Goal: Transaction & Acquisition: Purchase product/service

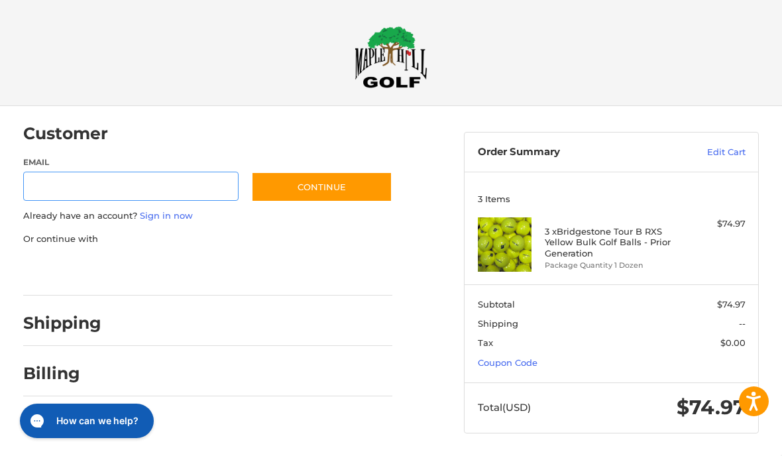
scroll to position [3, 0]
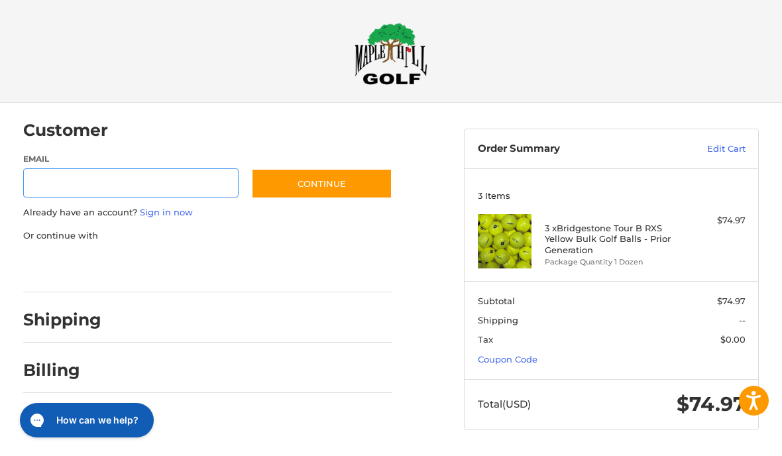
click at [152, 186] on input "Email" at bounding box center [130, 184] width 215 height 30
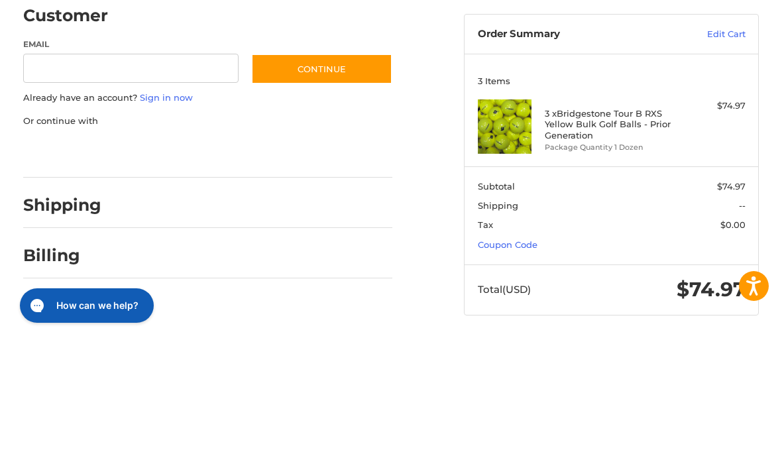
type input "**********"
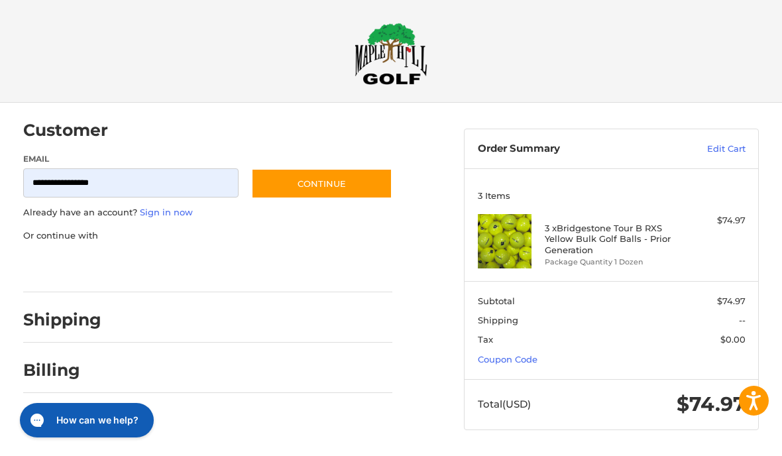
click at [346, 191] on button "Continue" at bounding box center [321, 184] width 141 height 30
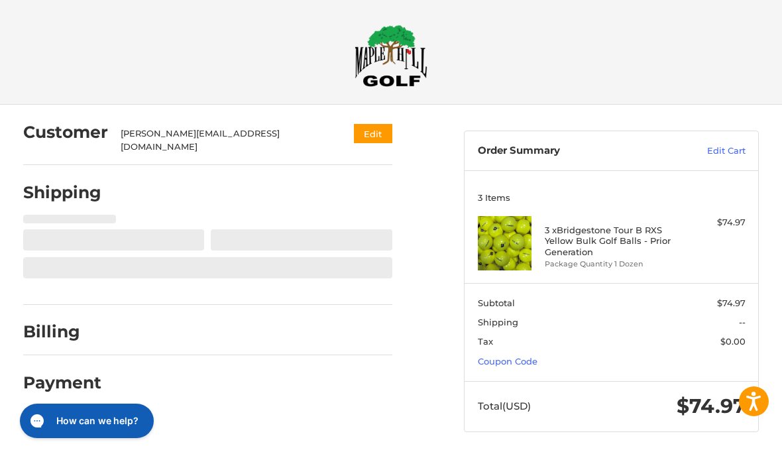
select select "**"
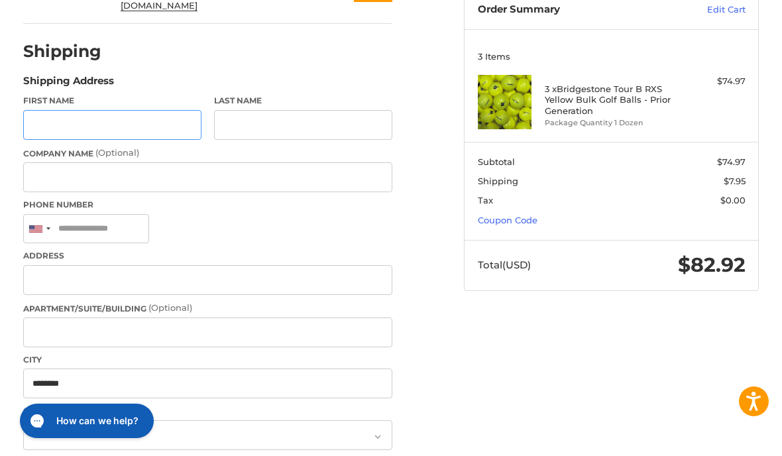
scroll to position [142, 0]
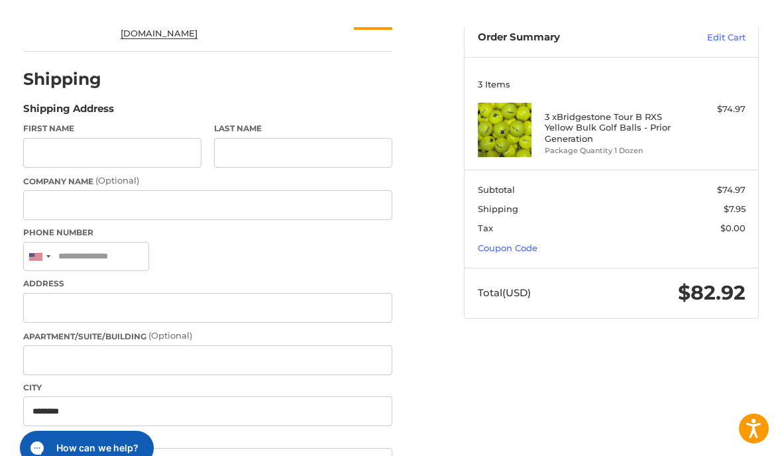
click at [475, 455] on div "Customer [PERSON_NAME][EMAIL_ADDRESS][DOMAIN_NAME] Edit Shipping POWERED BY We’…" at bounding box center [391, 446] width 782 height 964
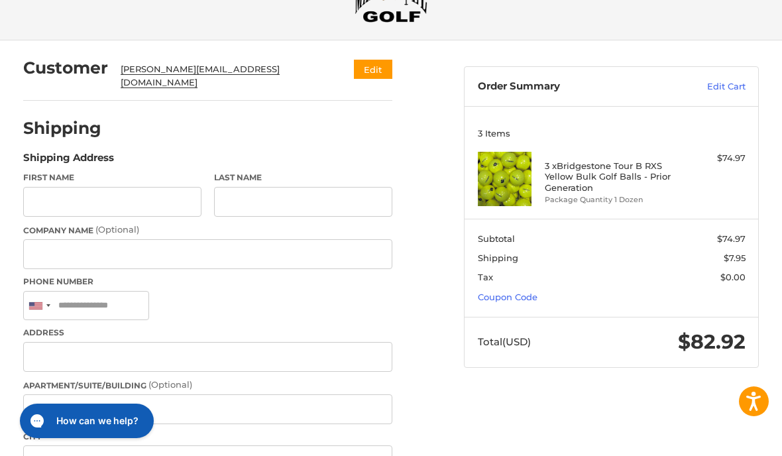
scroll to position [0, 0]
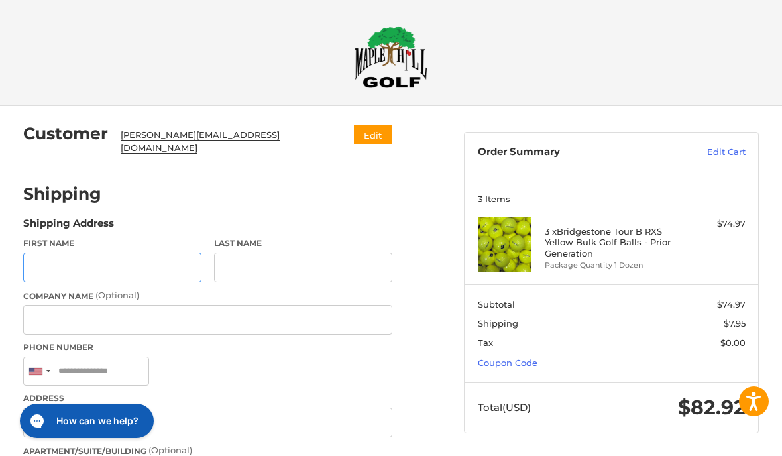
click at [123, 260] on input "First Name" at bounding box center [112, 268] width 178 height 30
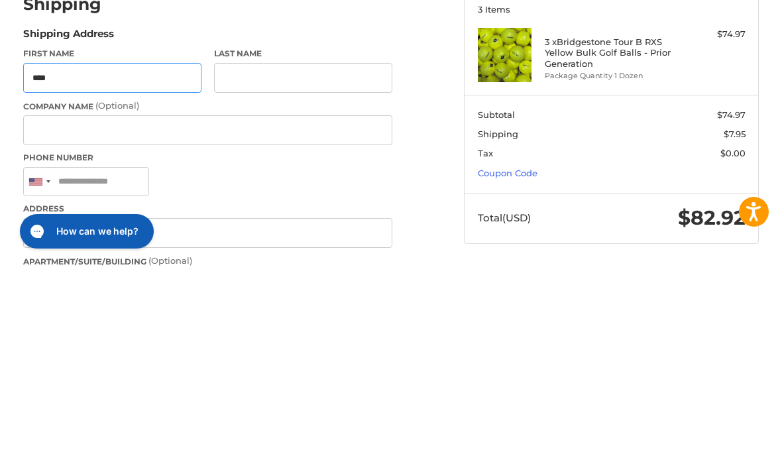
type input "****"
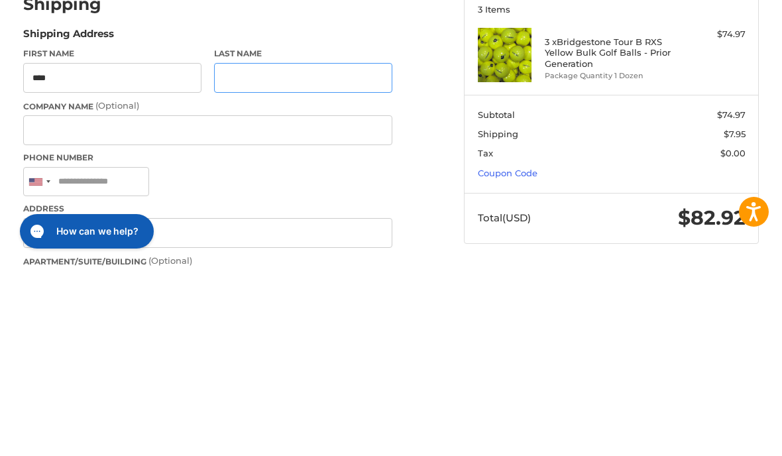
click at [261, 253] on input "Last Name" at bounding box center [303, 268] width 178 height 30
type input "*******"
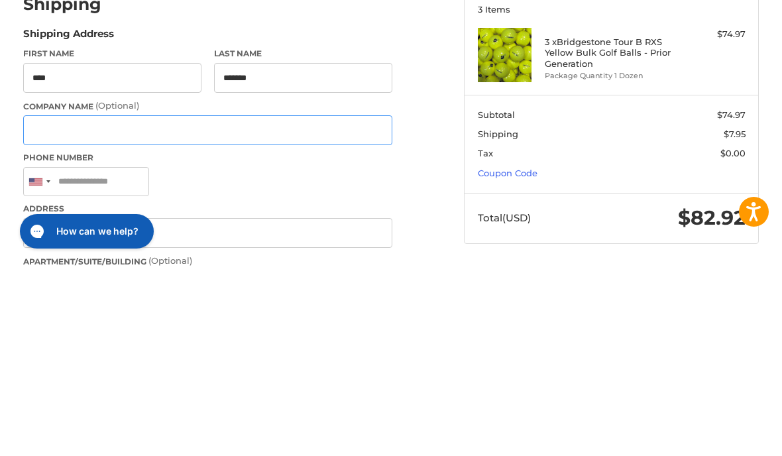
click at [167, 305] on input "Company Name (Optional)" at bounding box center [208, 320] width 370 height 30
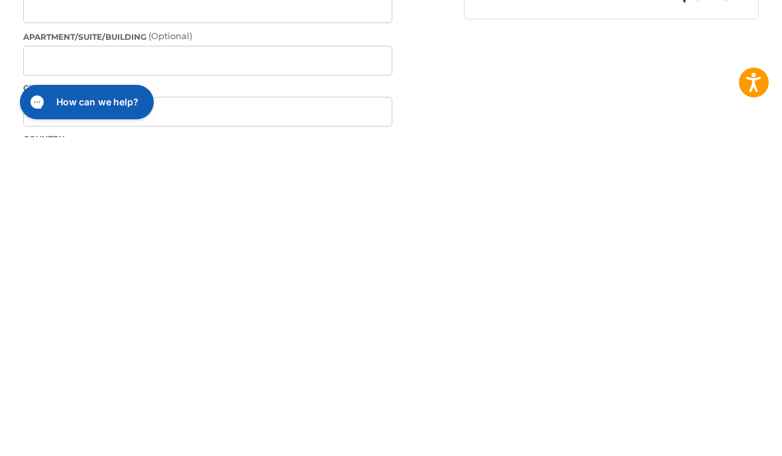
scroll to position [136, 0]
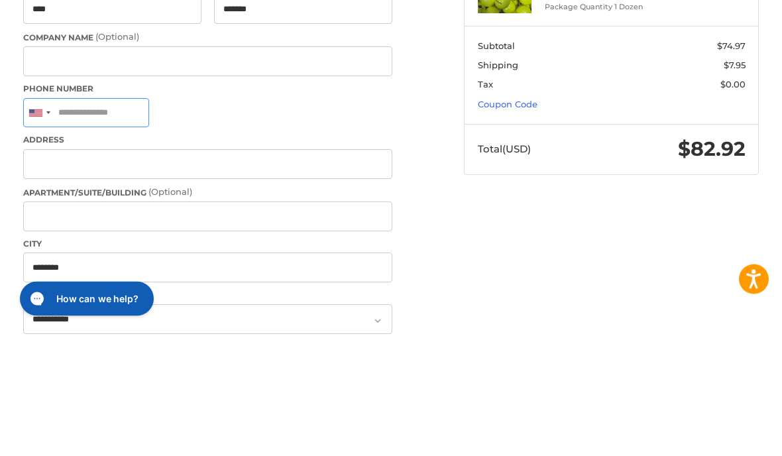
click at [110, 221] on input "Phone Number" at bounding box center [86, 236] width 126 height 30
type input "**********"
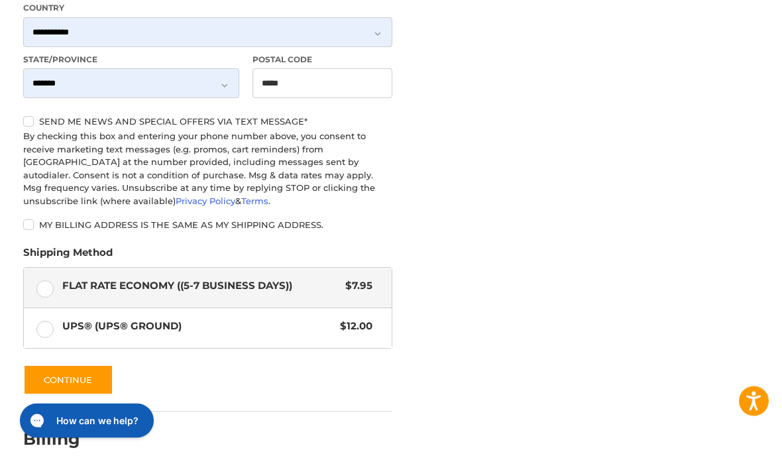
scroll to position [551, 0]
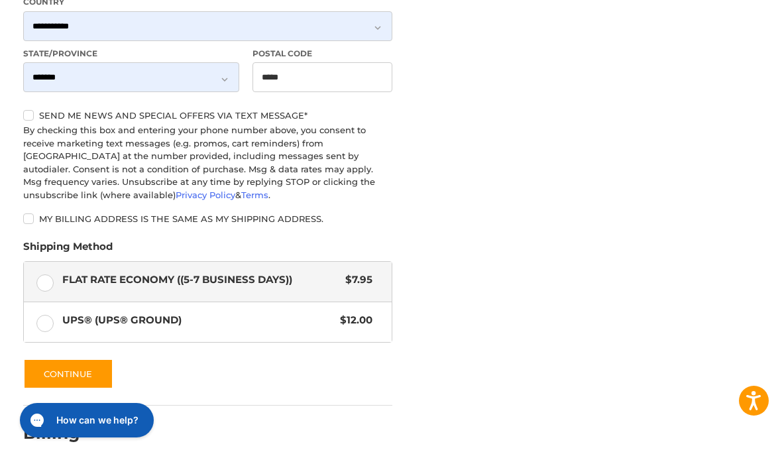
click at [72, 359] on button "Continue" at bounding box center [68, 374] width 90 height 30
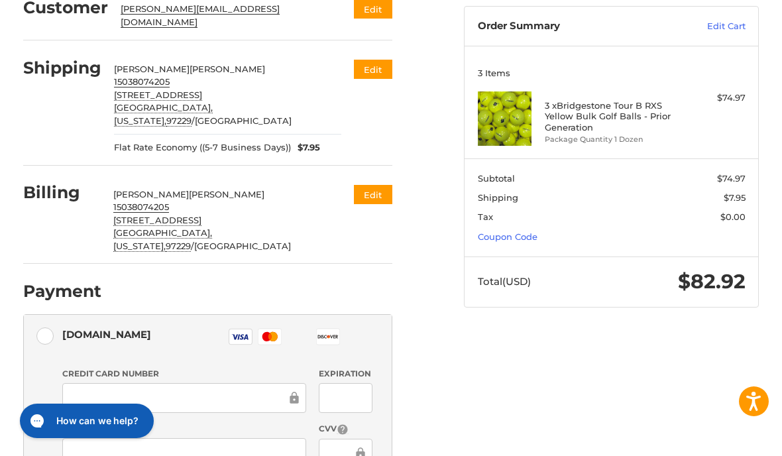
scroll to position [141, 0]
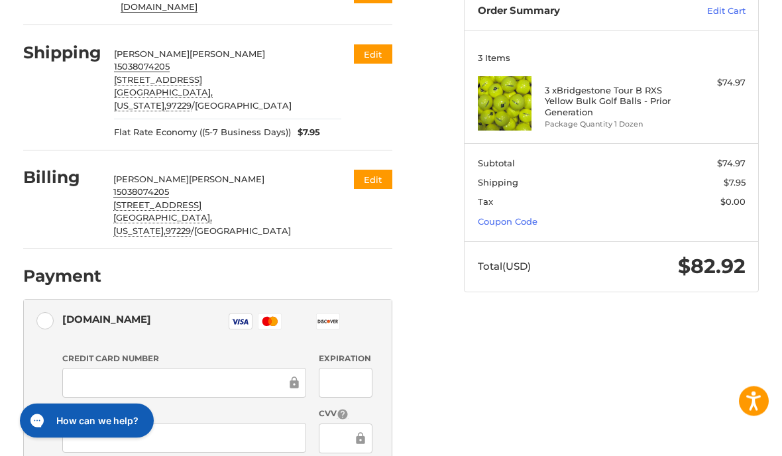
click at [70, 369] on div at bounding box center [184, 384] width 244 height 30
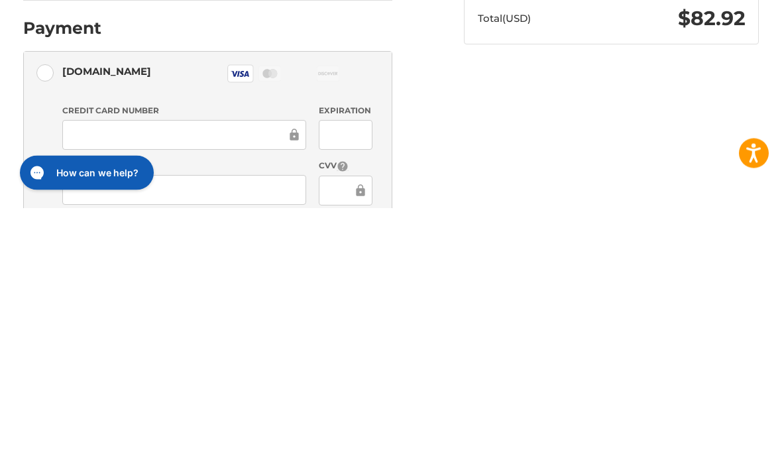
scroll to position [312, 0]
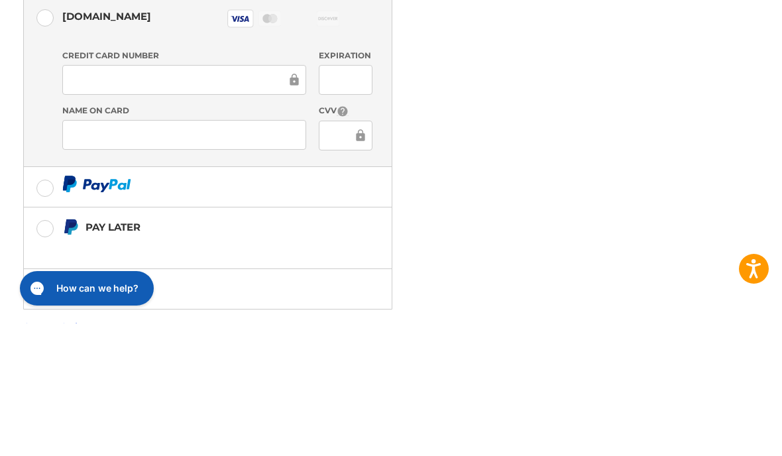
click at [355, 253] on icon at bounding box center [360, 268] width 13 height 30
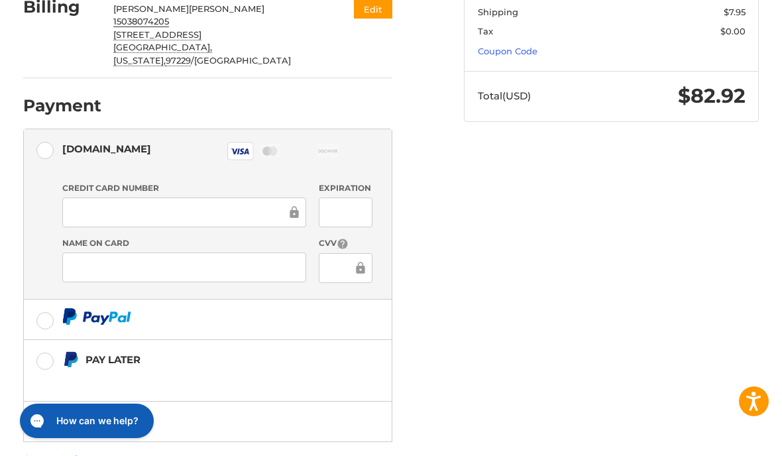
click at [362, 262] on icon at bounding box center [360, 268] width 9 height 12
click at [355, 253] on icon at bounding box center [360, 268] width 13 height 30
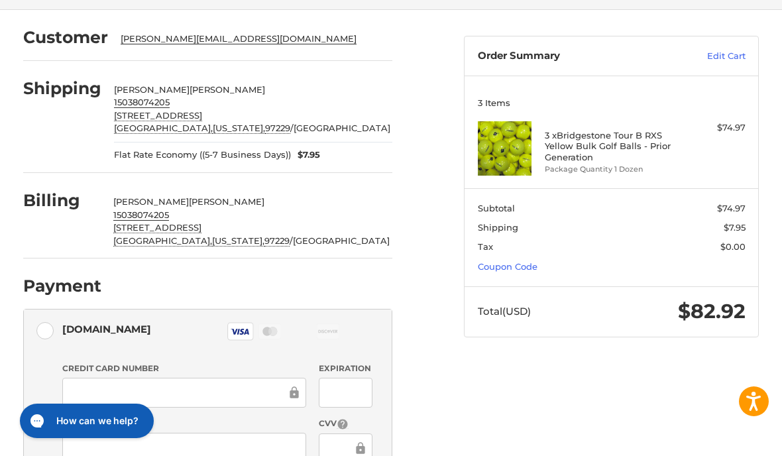
scroll to position [95, 0]
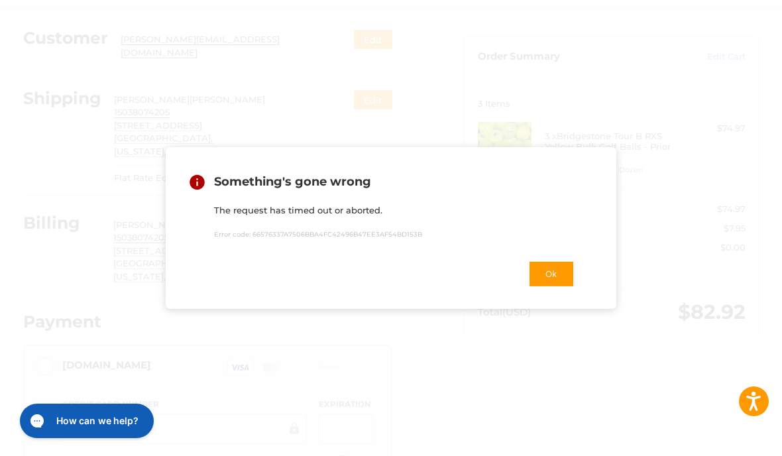
click at [548, 281] on button "Ok" at bounding box center [551, 274] width 46 height 27
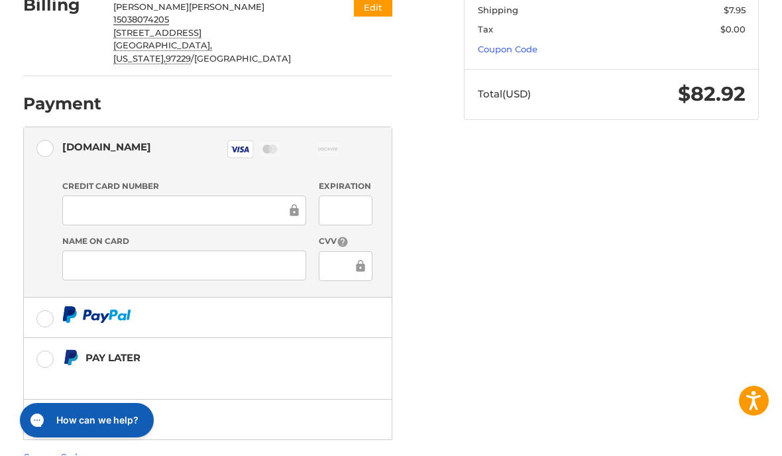
scroll to position [312, 0]
